Goal: Task Accomplishment & Management: Use online tool/utility

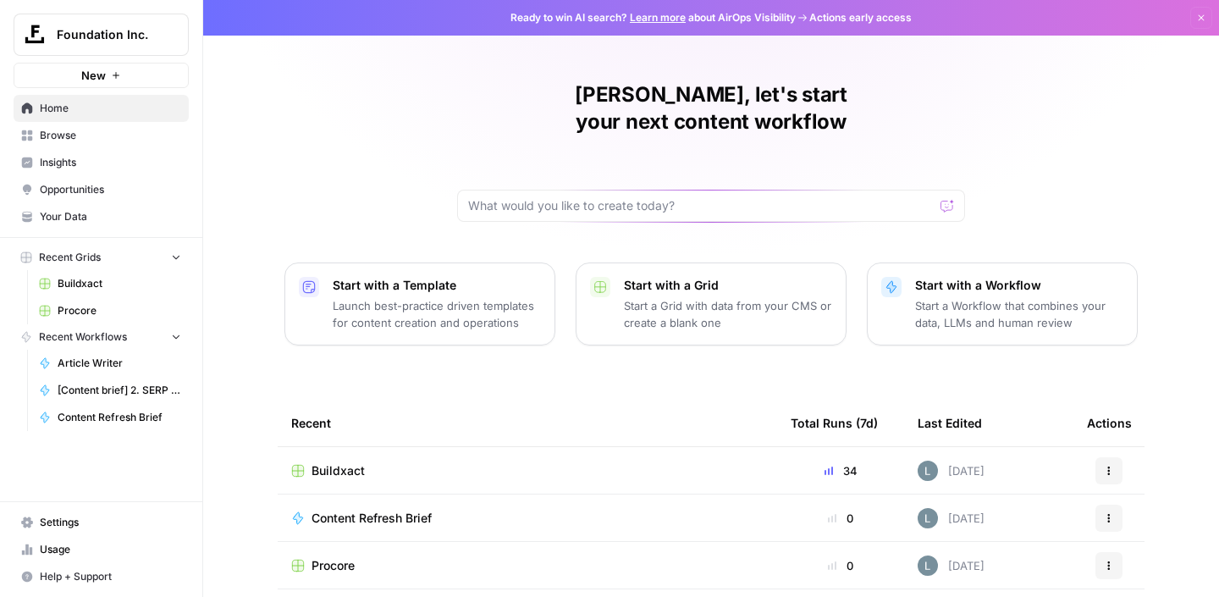
click at [332, 462] on span "Buildxact" at bounding box center [338, 470] width 53 height 17
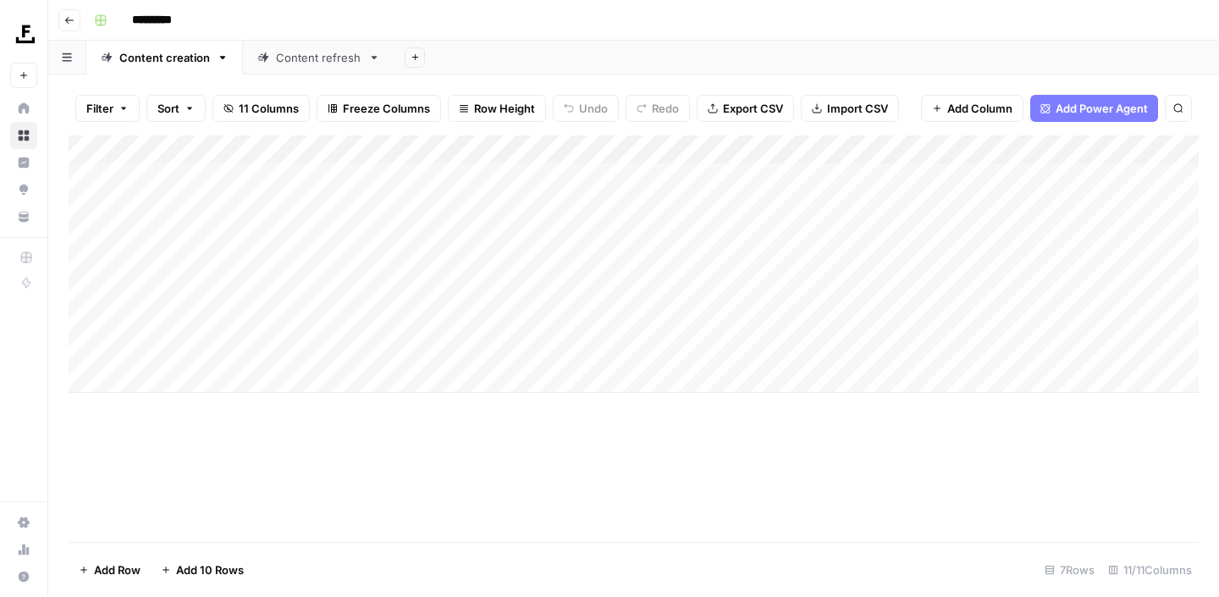
click at [325, 61] on div "Content refresh" at bounding box center [319, 57] width 86 height 17
click at [369, 406] on div "Add Column" at bounding box center [634, 338] width 1130 height 406
click at [448, 409] on div "Add Column" at bounding box center [634, 338] width 1130 height 406
click at [600, 404] on div "Add Column" at bounding box center [634, 338] width 1130 height 406
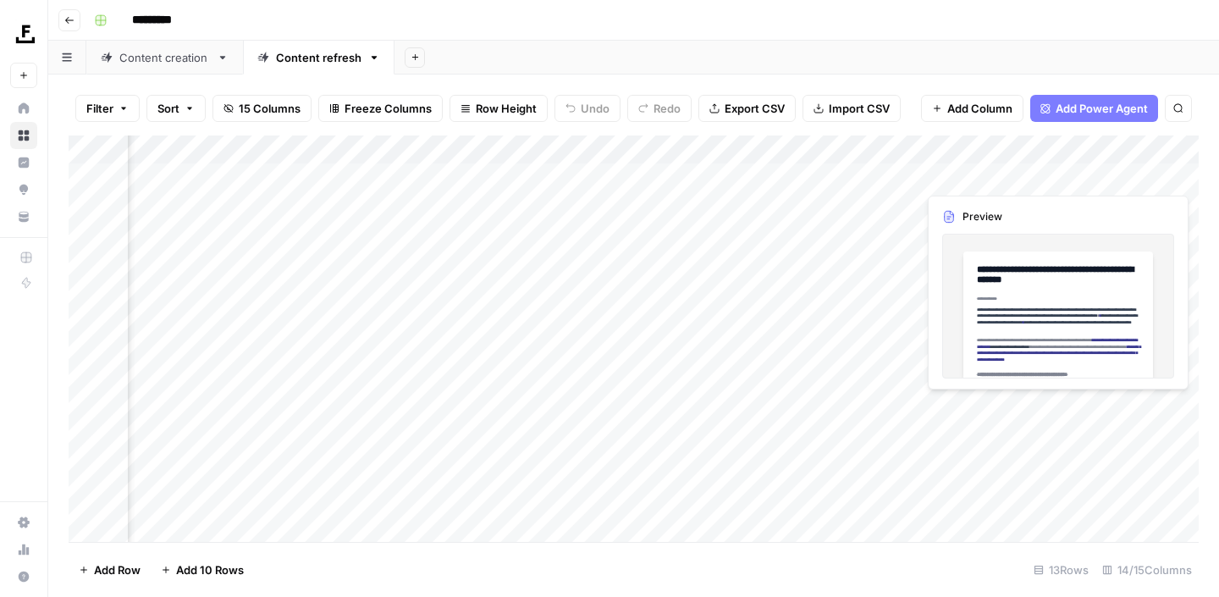
click at [1158, 407] on div "Add Column" at bounding box center [634, 338] width 1130 height 406
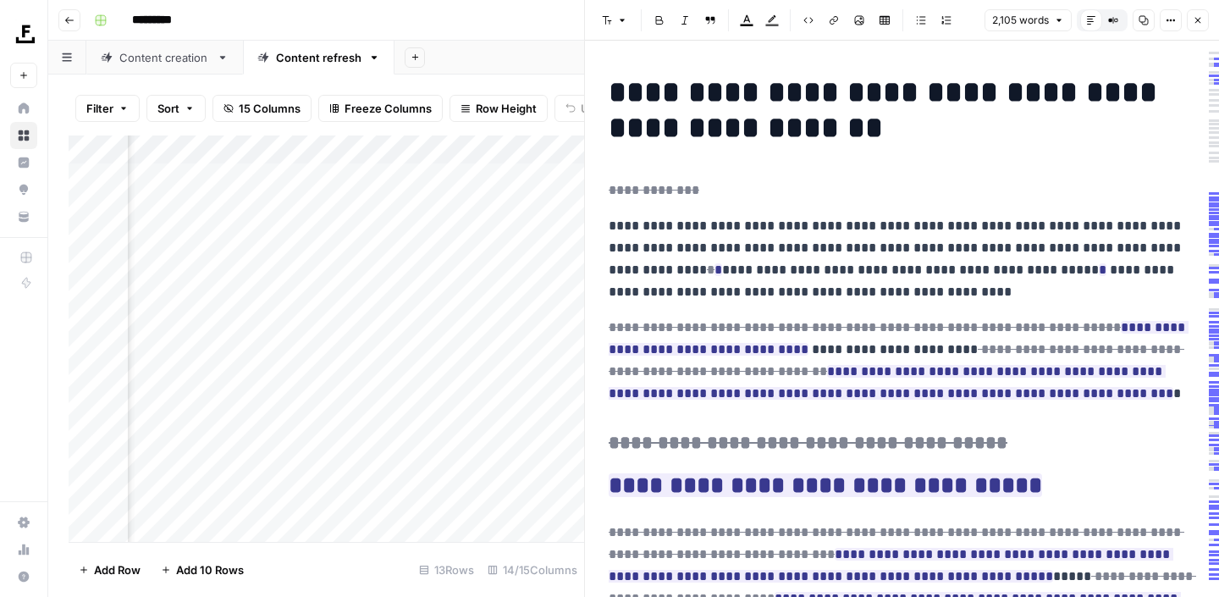
click at [904, 257] on p "**********" at bounding box center [902, 259] width 587 height 88
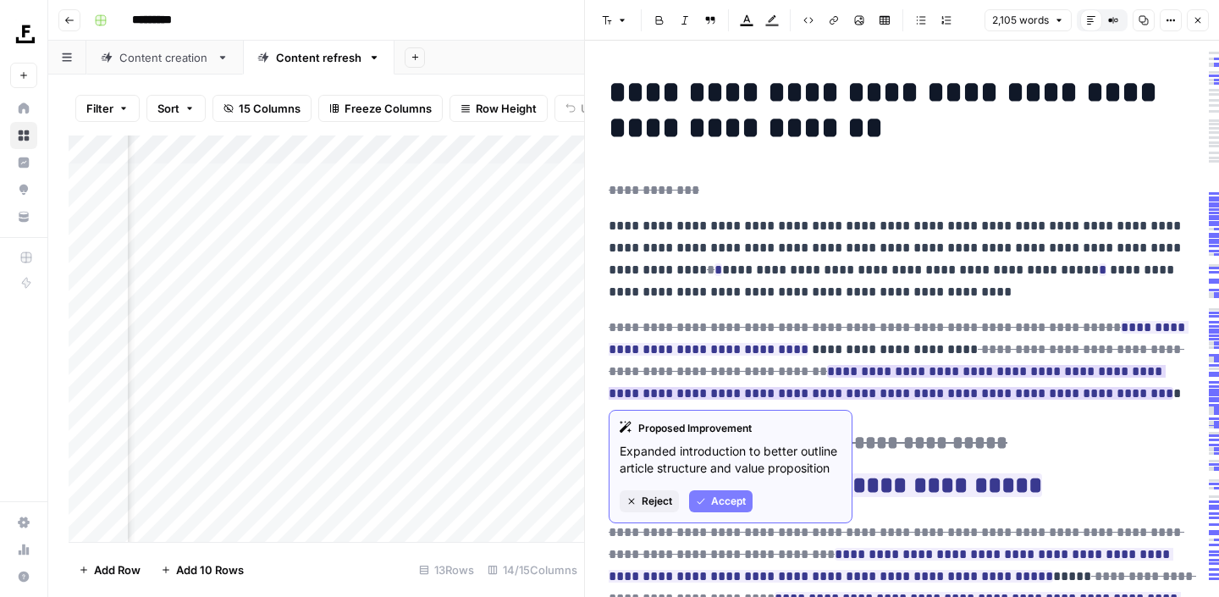
click at [733, 509] on span "Accept" at bounding box center [728, 501] width 35 height 15
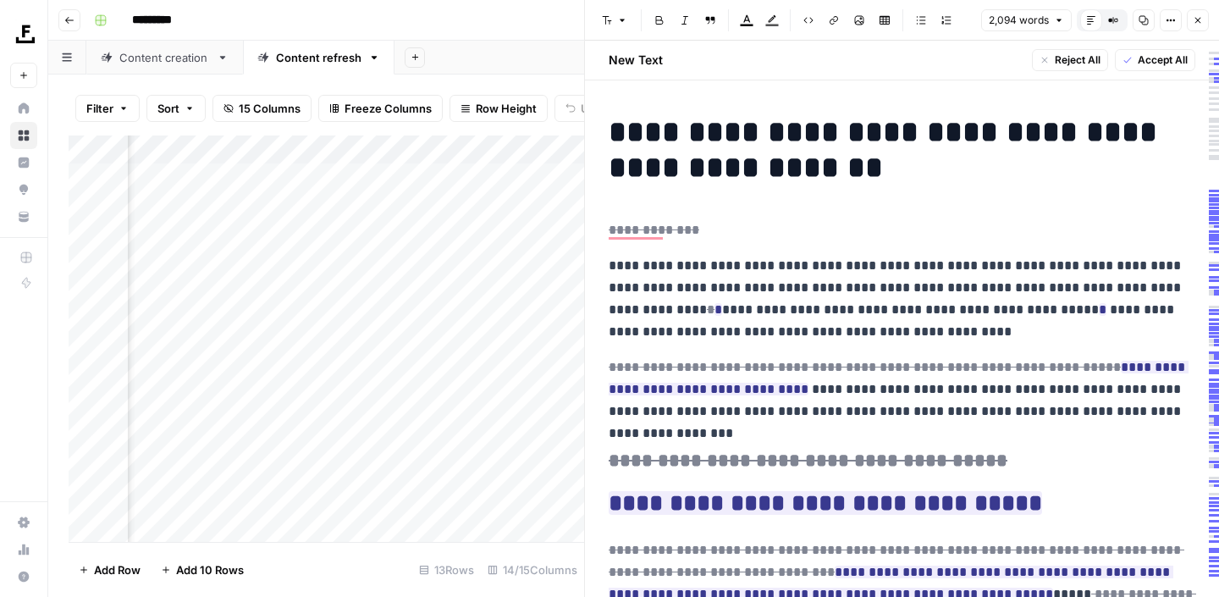
click at [1159, 58] on span "Accept All" at bounding box center [1163, 60] width 50 height 15
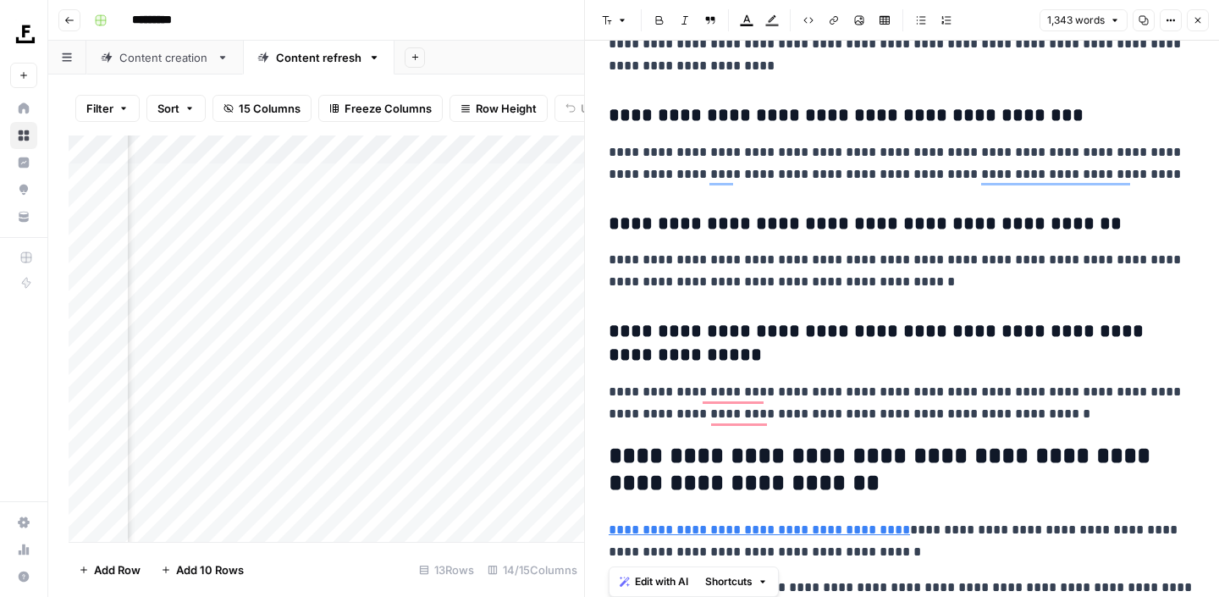
scroll to position [5512, 0]
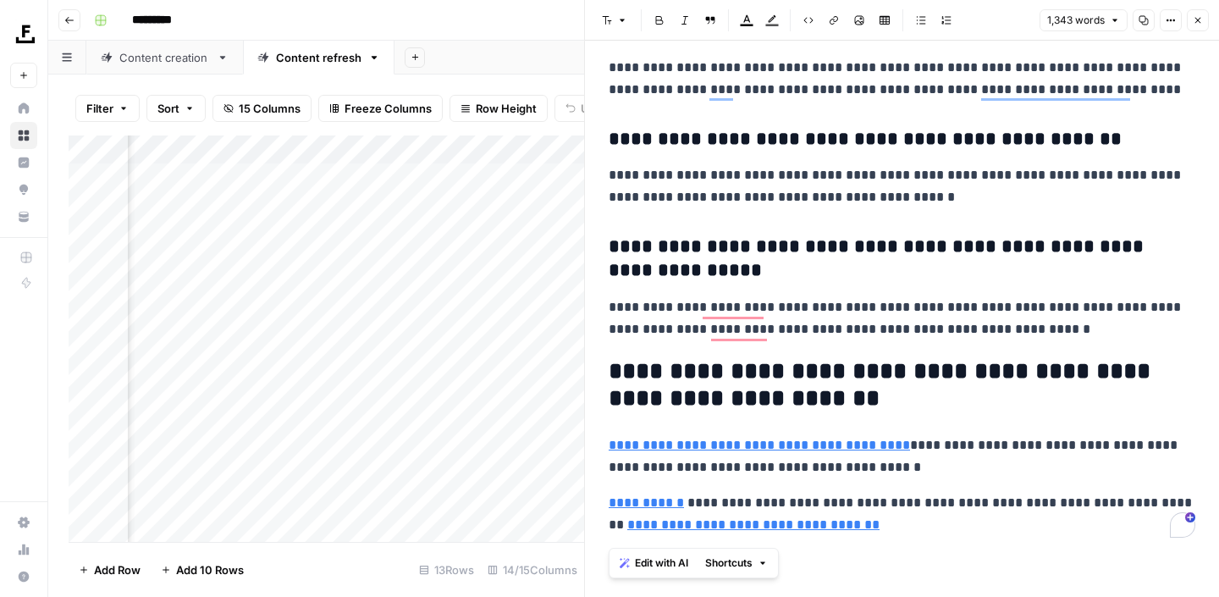
drag, startPoint x: 716, startPoint y: 368, endPoint x: 696, endPoint y: 666, distance: 299.5
click at [696, 596] on html "Foundation Inc. New Home Browse Insights Opportunities Your Data Recent Grids B…" at bounding box center [609, 298] width 1219 height 597
click at [1141, 19] on icon "button" at bounding box center [1144, 20] width 10 height 10
click at [1200, 15] on icon "button" at bounding box center [1198, 20] width 10 height 10
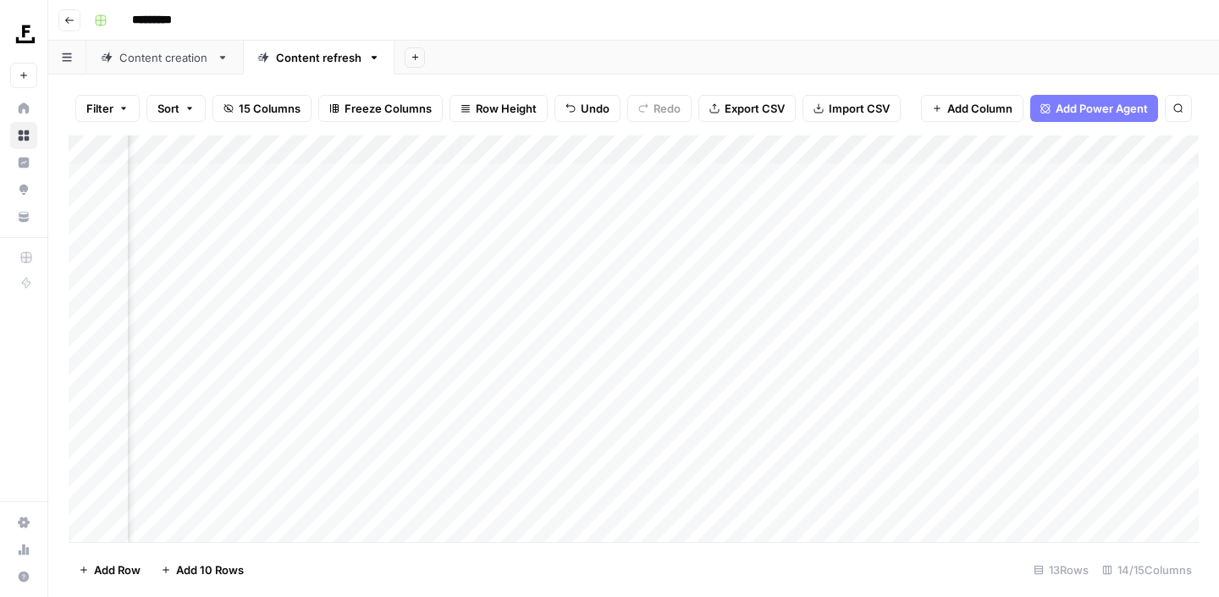
click at [500, 380] on div "Add Column" at bounding box center [634, 338] width 1130 height 406
click at [909, 374] on div "Add Column" at bounding box center [634, 338] width 1130 height 406
click at [375, 375] on div "Add Column" at bounding box center [634, 338] width 1130 height 406
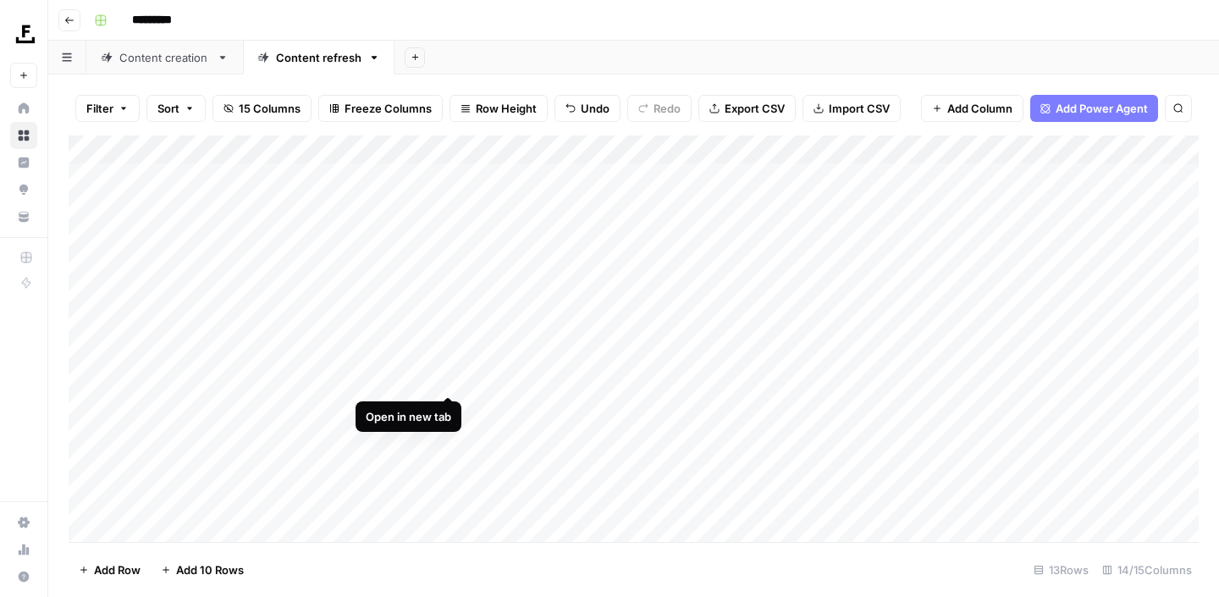
click at [448, 380] on div "Add Column" at bounding box center [634, 338] width 1130 height 406
click at [765, 378] on div "Add Column" at bounding box center [634, 338] width 1130 height 406
click at [1086, 377] on div "Add Column" at bounding box center [634, 338] width 1130 height 406
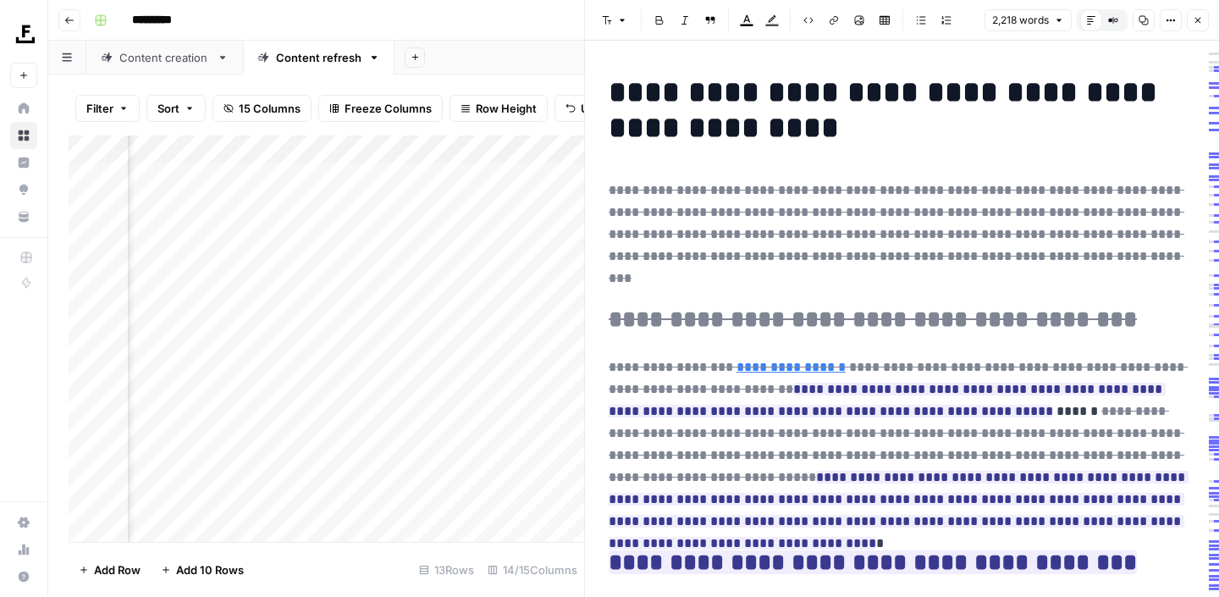
click at [1202, 25] on button "Close" at bounding box center [1198, 20] width 22 height 22
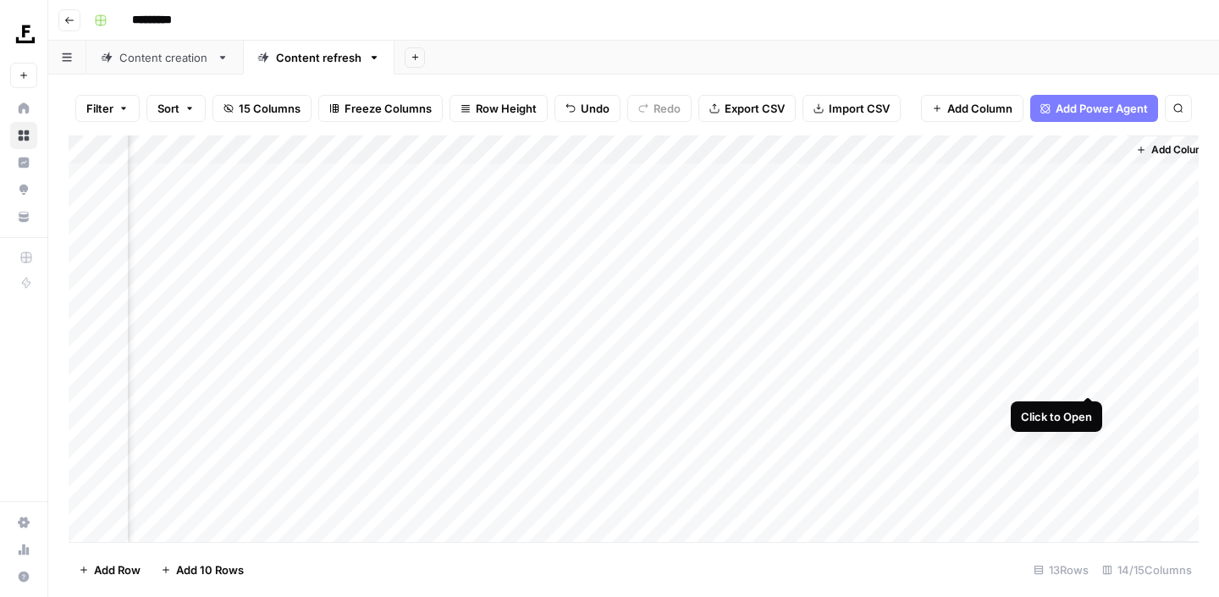
click at [1086, 379] on div "Add Column" at bounding box center [634, 338] width 1130 height 406
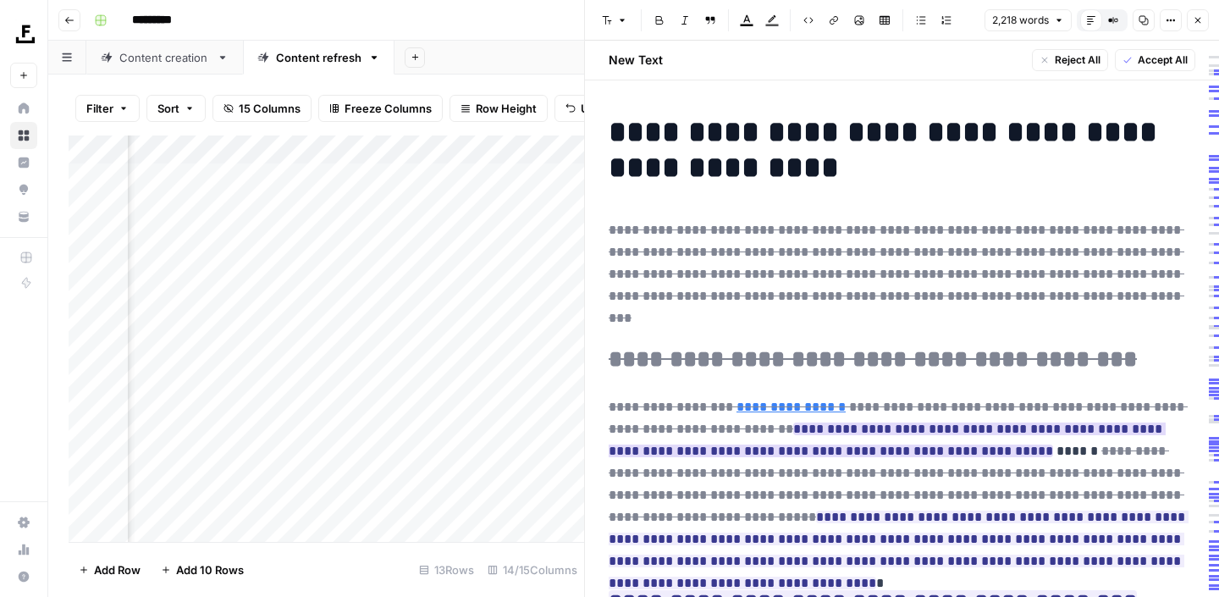
click at [793, 423] on ins "**********" at bounding box center [887, 440] width 557 height 35
click at [1169, 60] on span "Accept All" at bounding box center [1163, 60] width 50 height 15
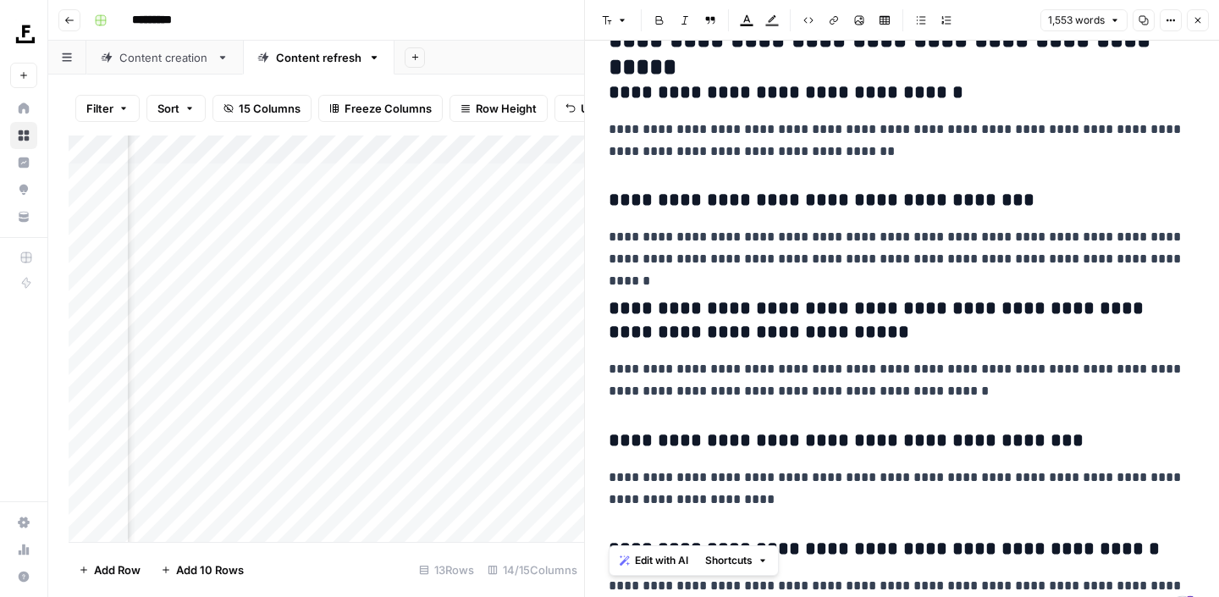
scroll to position [4739, 0]
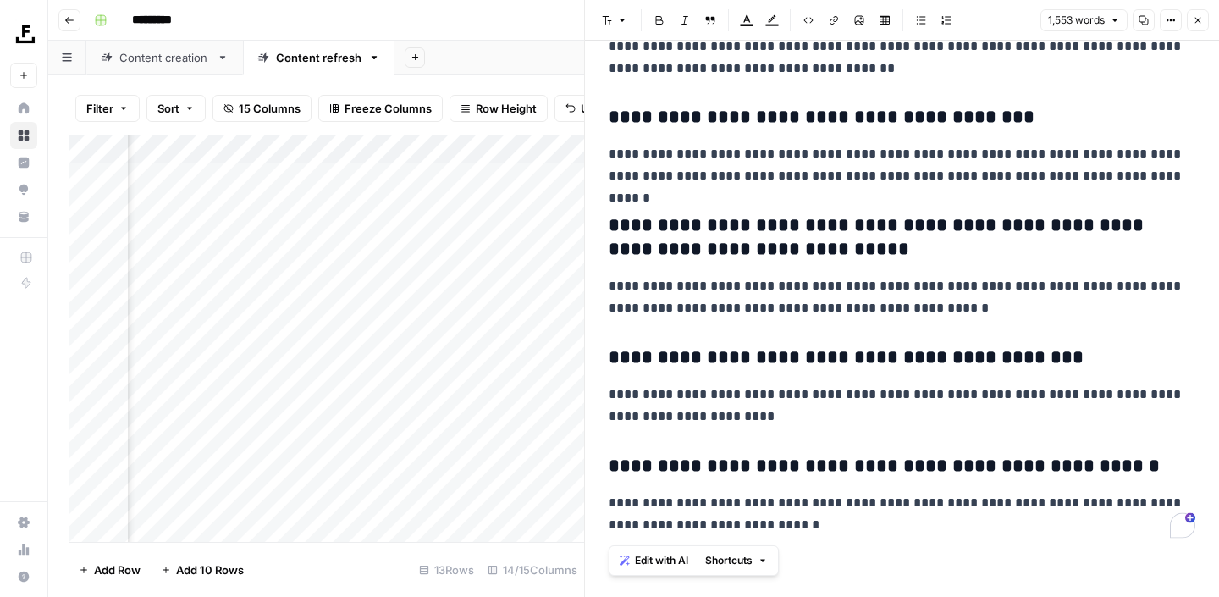
drag, startPoint x: 629, startPoint y: 89, endPoint x: 760, endPoint y: 666, distance: 592.0
click at [760, 596] on html "Foundation Inc. New Home Browse Insights Opportunities Your Data Recent Grids B…" at bounding box center [609, 298] width 1219 height 597
copy div "**********"
